Goal: Transaction & Acquisition: Purchase product/service

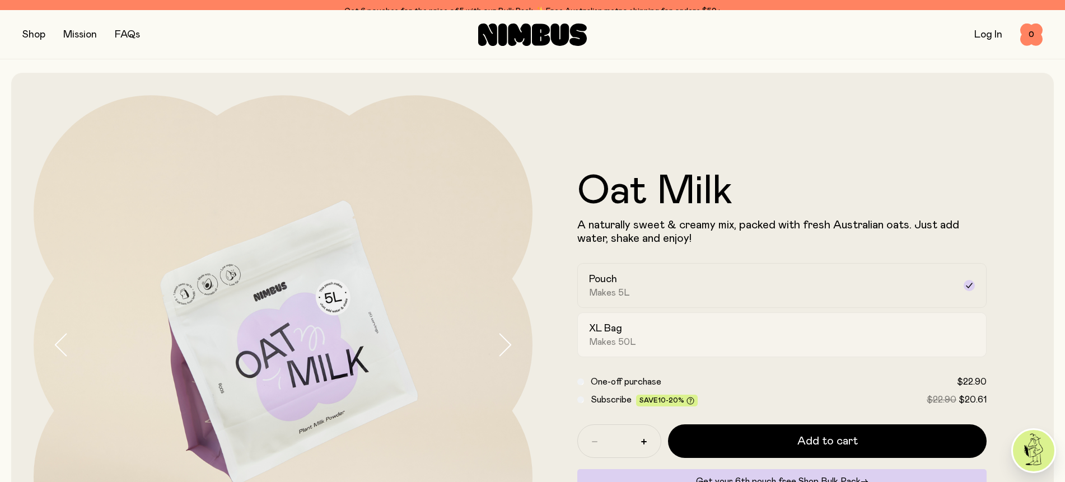
click at [633, 330] on label "XL Bag Makes 50L" at bounding box center [781, 334] width 409 height 45
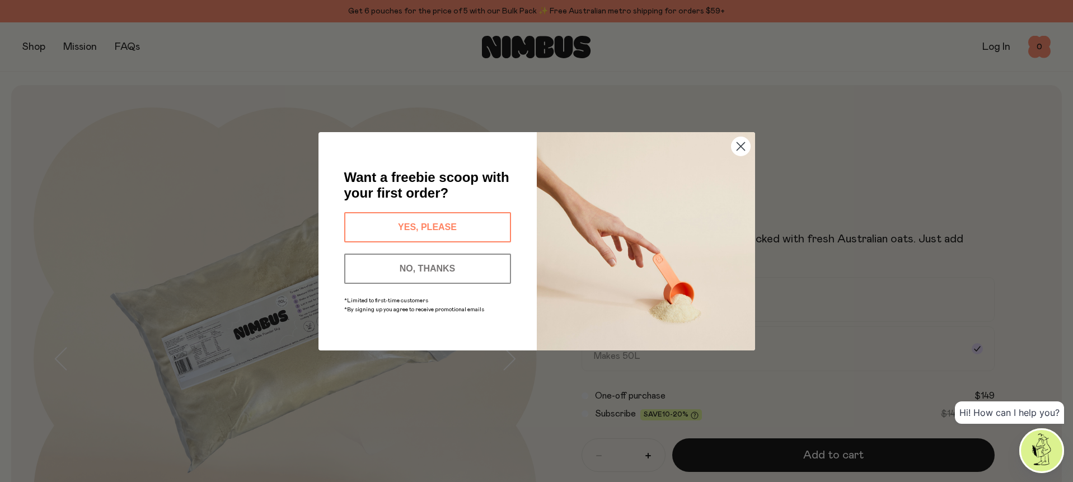
click at [424, 228] on button "YES, PLEASE" at bounding box center [427, 227] width 167 height 30
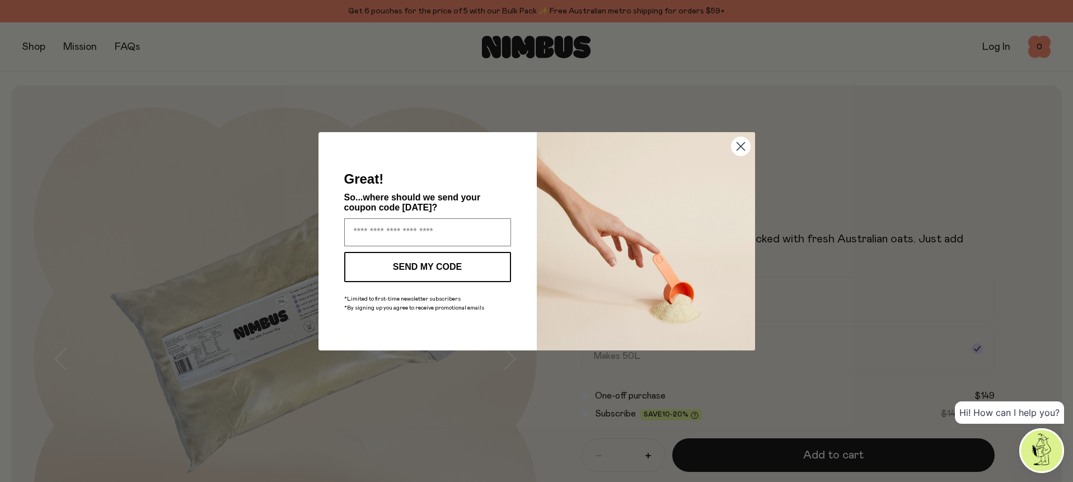
click at [357, 332] on form "Great! So...where should we send your coupon code [DATE]? SEND MY CODE *Limited…" at bounding box center [537, 241] width 437 height 218
click at [746, 143] on circle "Close dialog" at bounding box center [740, 146] width 18 height 18
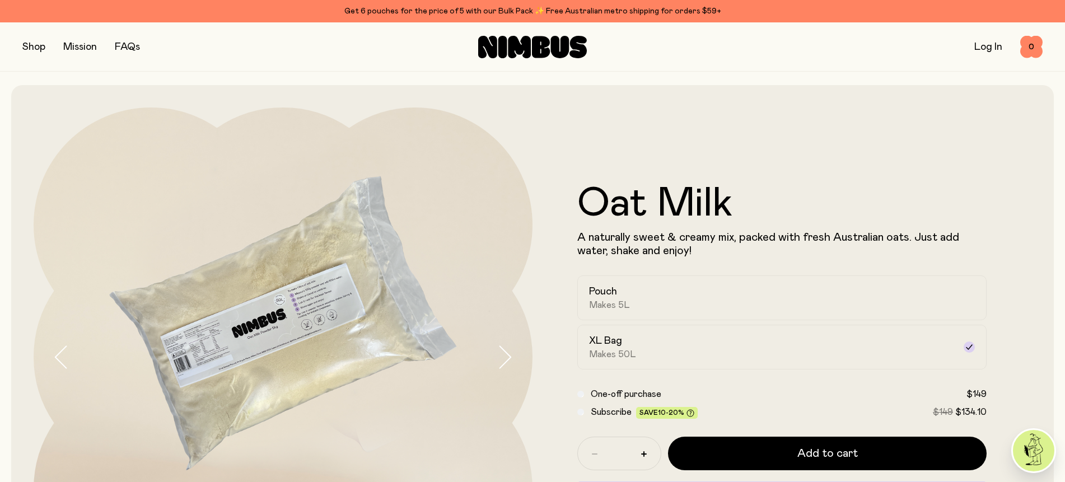
click at [35, 46] on button "button" at bounding box center [33, 47] width 23 height 16
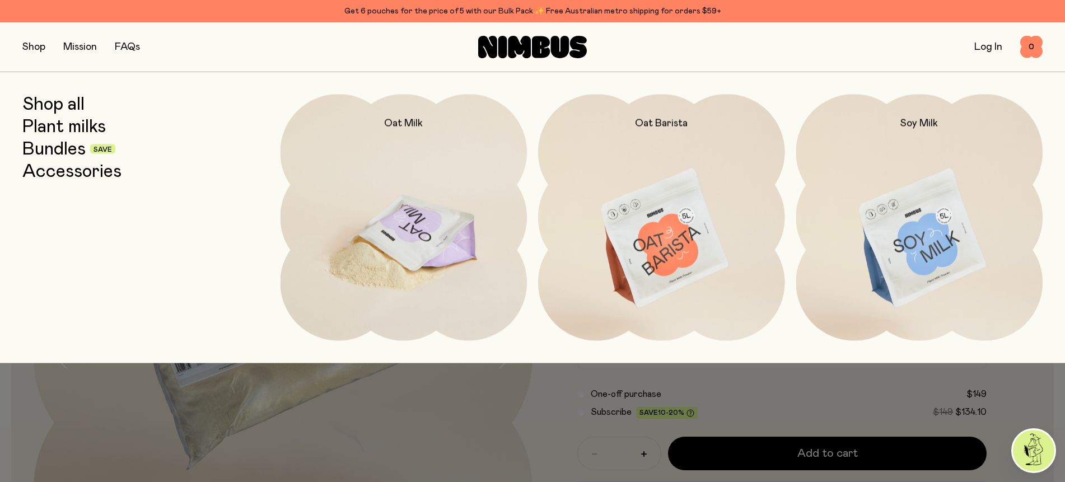
click at [397, 242] on img at bounding box center [403, 239] width 247 height 290
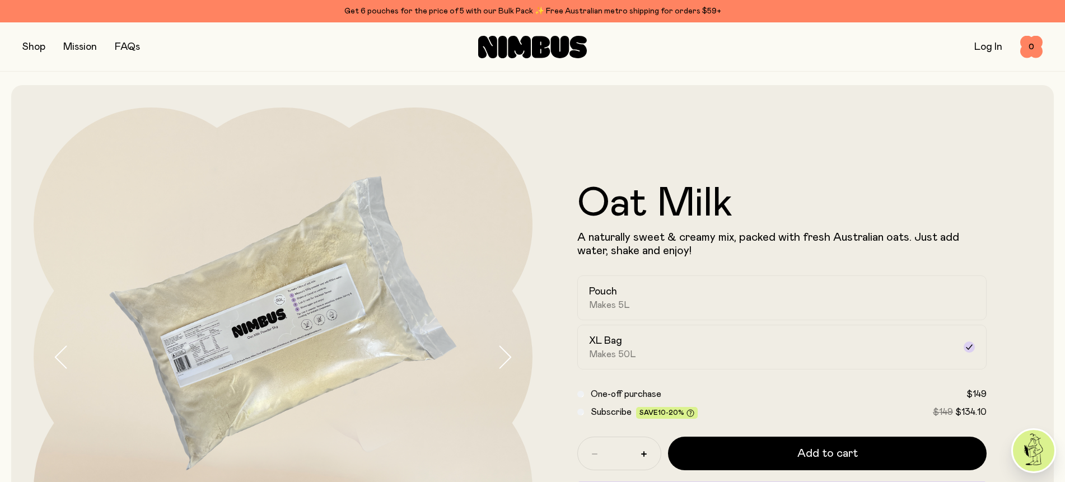
click at [33, 45] on button "button" at bounding box center [33, 47] width 23 height 16
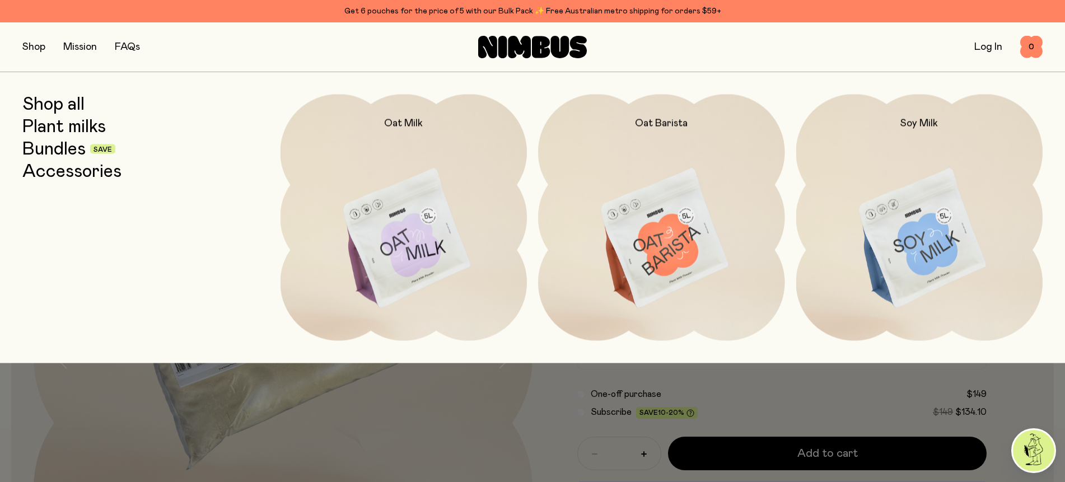
click at [53, 146] on link "Bundles" at bounding box center [53, 149] width 63 height 20
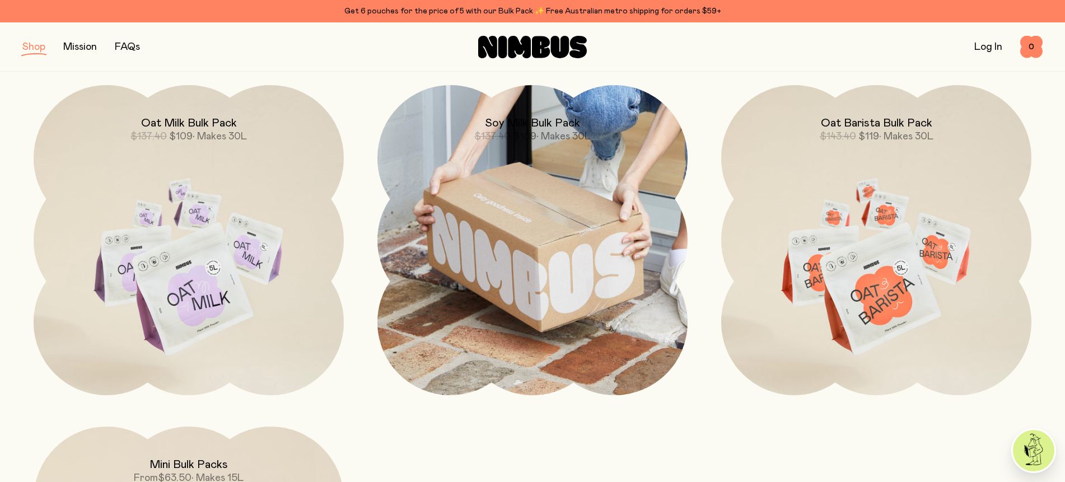
scroll to position [479, 0]
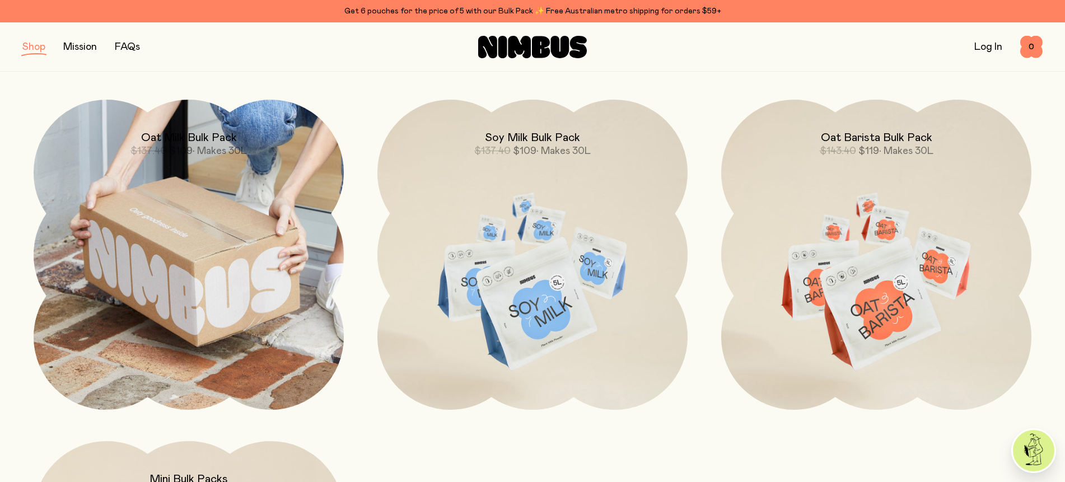
click at [187, 288] on img at bounding box center [189, 255] width 310 height 310
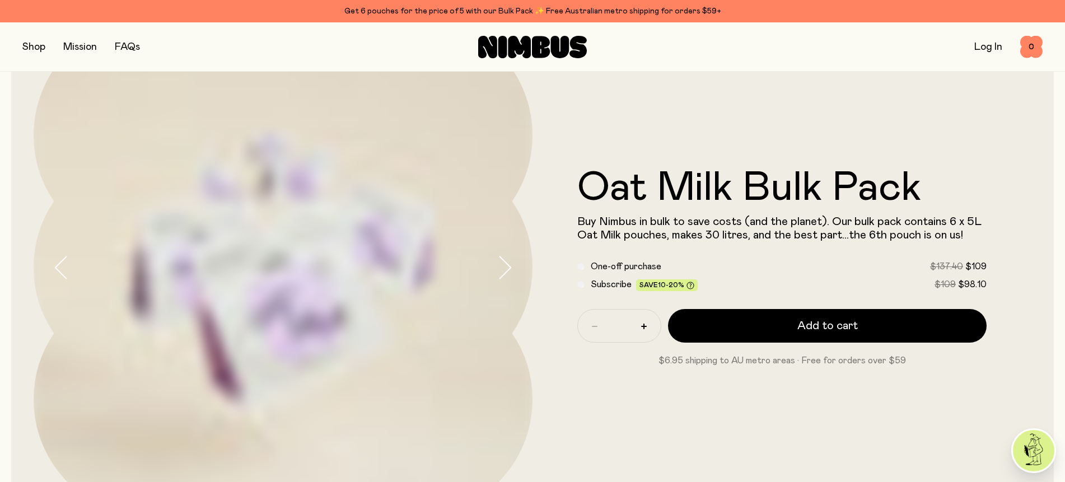
scroll to position [104, 0]
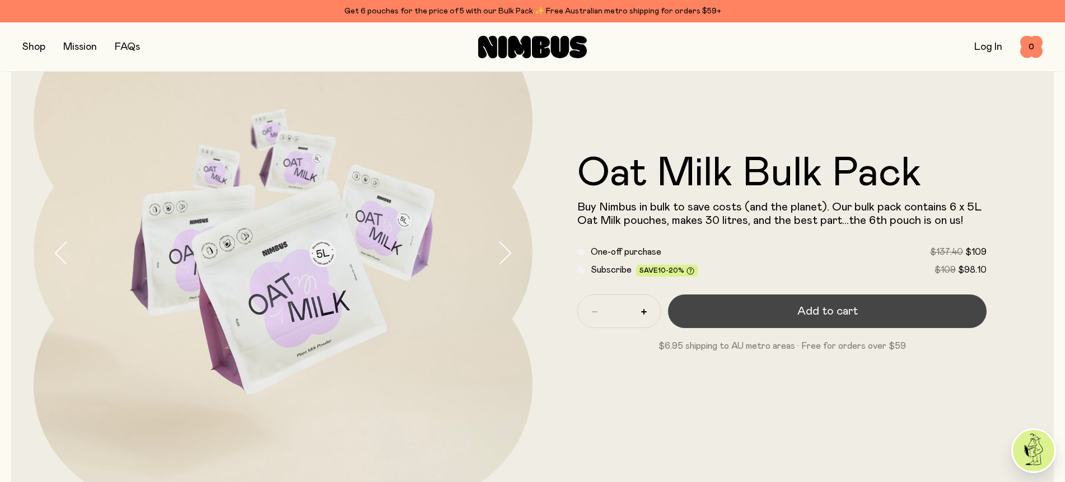
click at [834, 310] on span "Add to cart" at bounding box center [827, 311] width 60 height 16
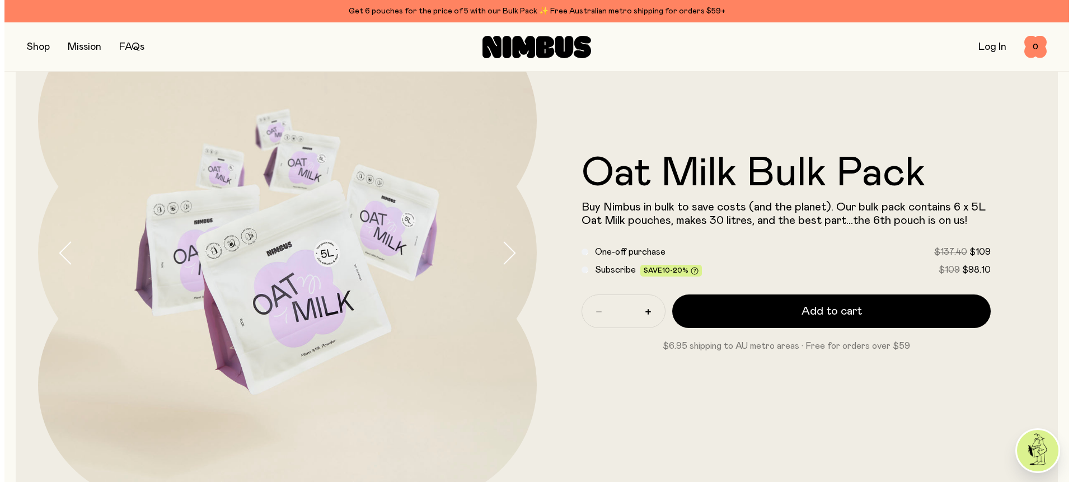
scroll to position [0, 0]
